Goal: Navigation & Orientation: Find specific page/section

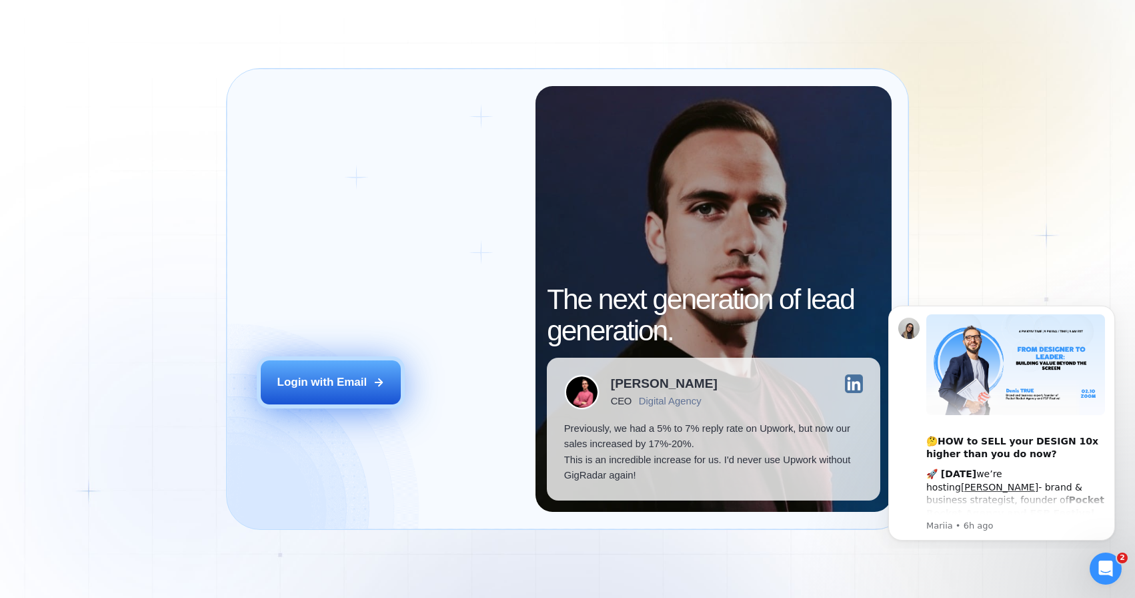
click at [386, 382] on button "Login with Email" at bounding box center [331, 382] width 141 height 44
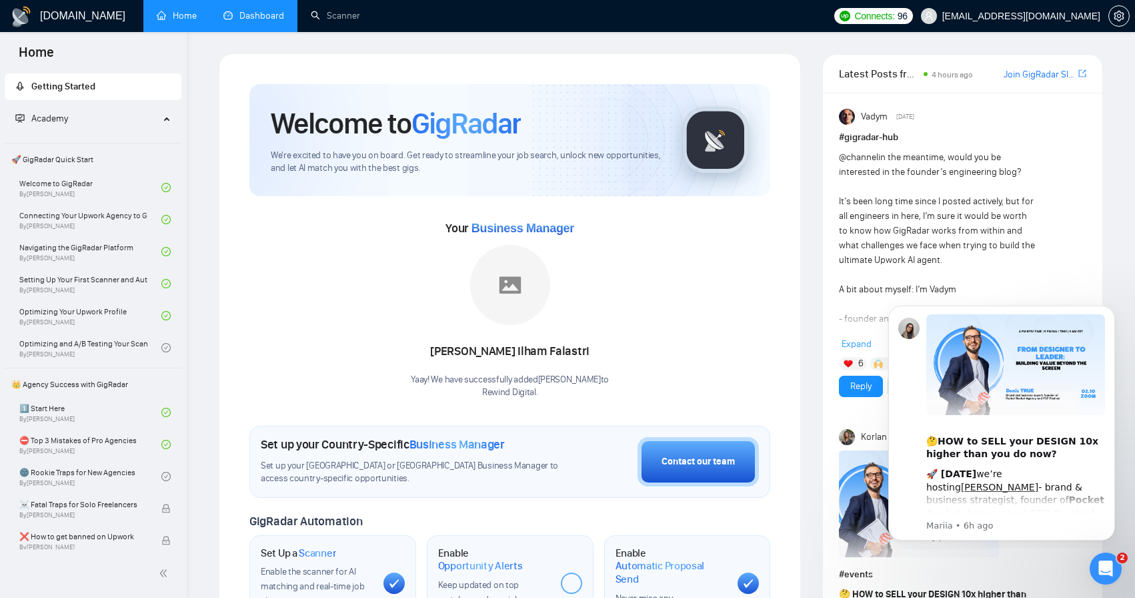
click at [250, 18] on link "Dashboard" at bounding box center [253, 15] width 61 height 11
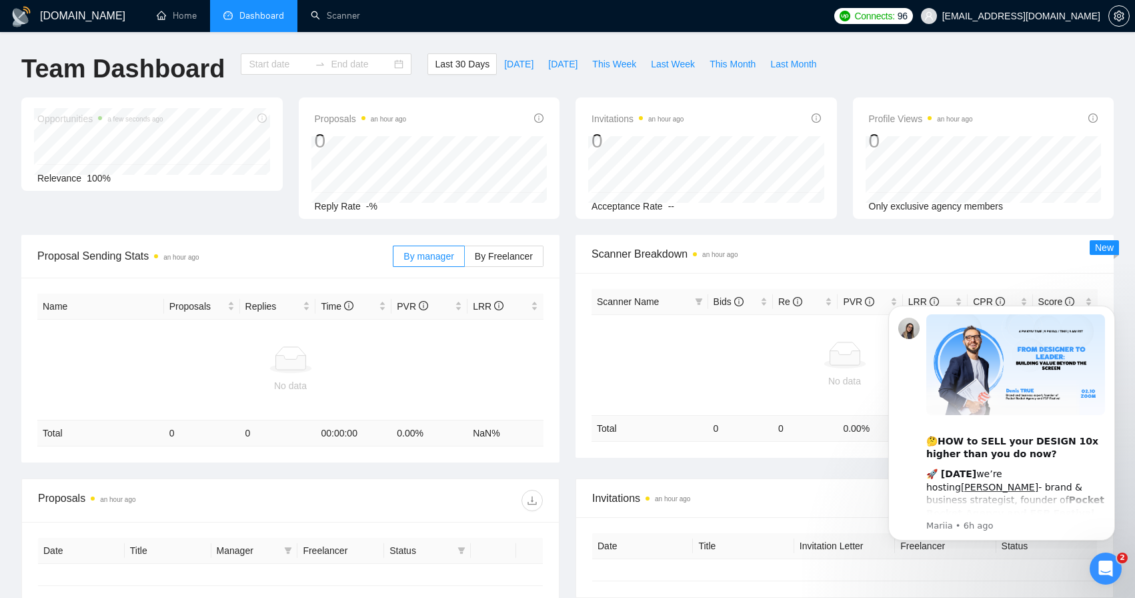
type input "[DATE]"
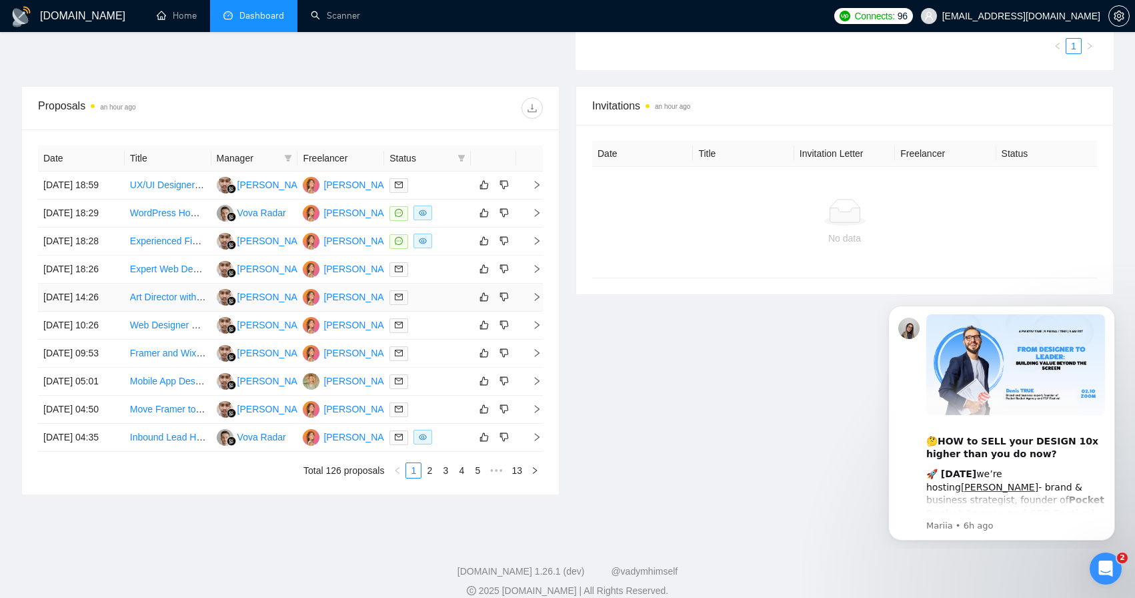
scroll to position [479, 0]
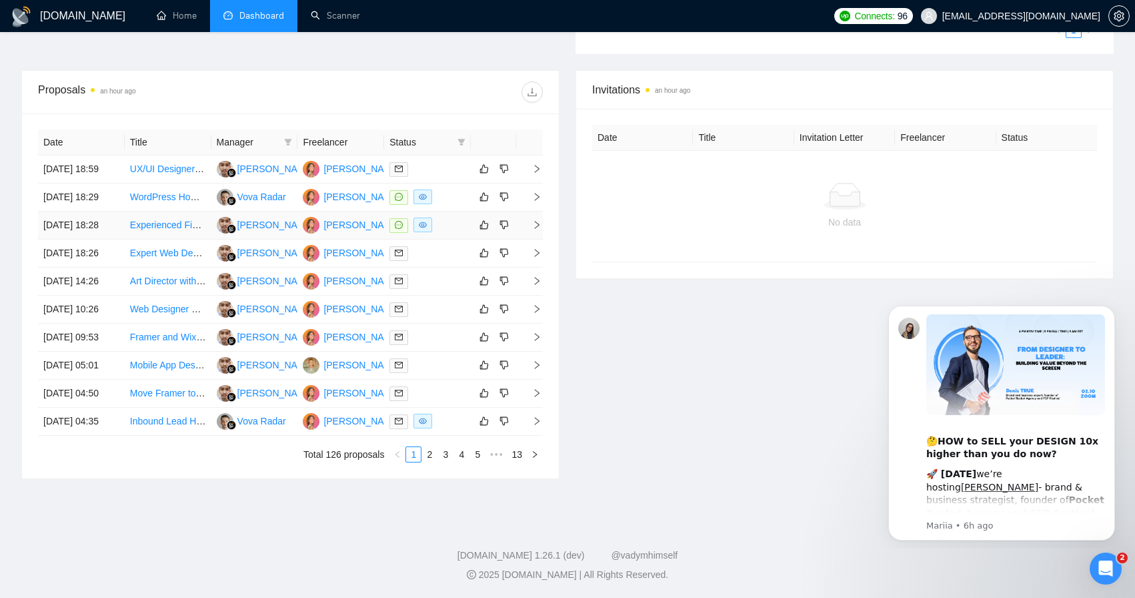
click at [172, 230] on link "Experienced Figma Designer for Property Evaluation Report" at bounding box center [254, 224] width 249 height 11
